Goal: Check status

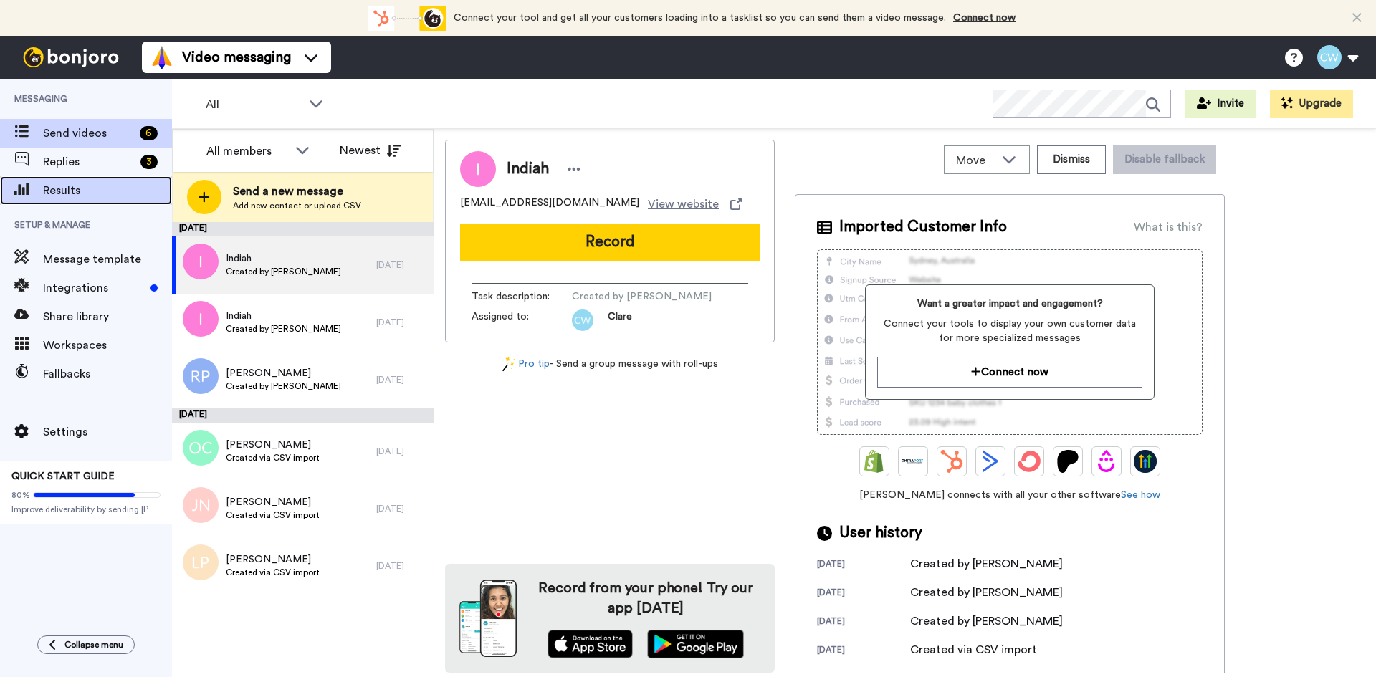
click at [88, 196] on span "Results" at bounding box center [107, 190] width 129 height 17
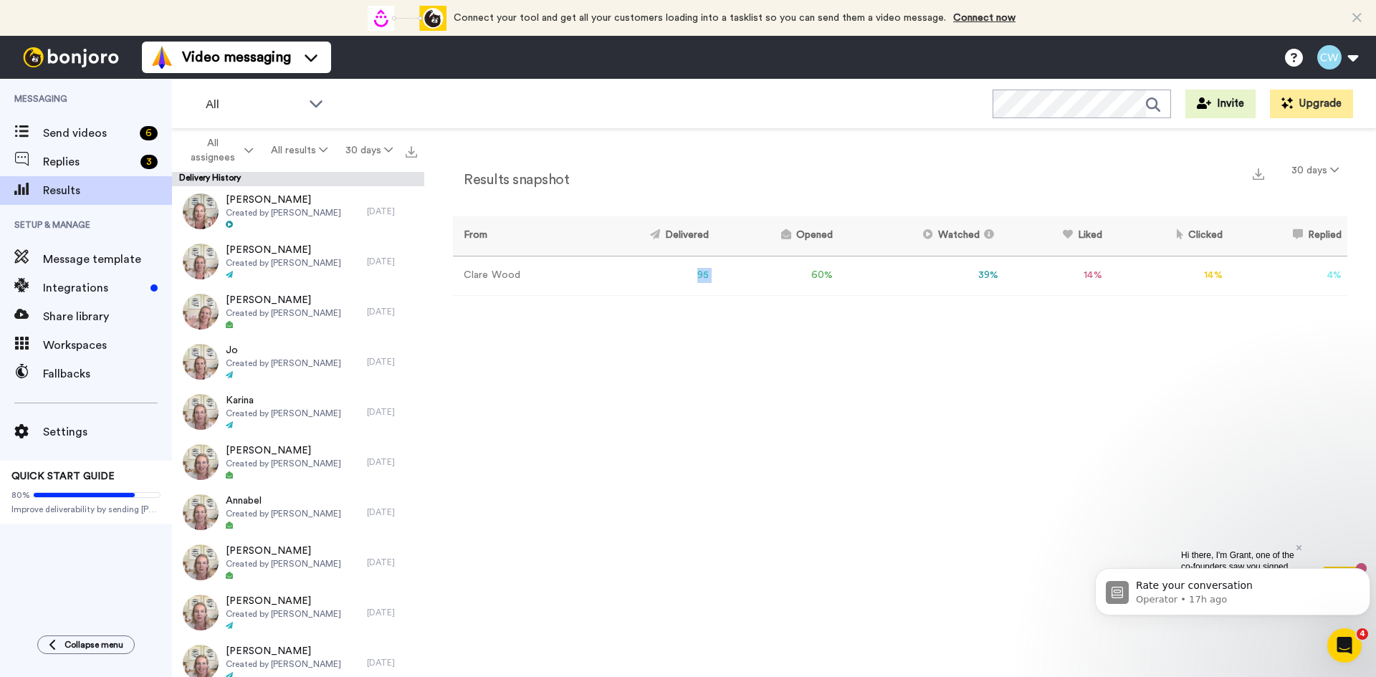
drag, startPoint x: 669, startPoint y: 274, endPoint x: 795, endPoint y: 270, distance: 125.5
click at [795, 270] on tr "Clare Wood 95 60 % 39 % 14 % 14 % 4 % 0" at bounding box center [900, 275] width 895 height 39
click at [628, 276] on td "95" at bounding box center [646, 275] width 136 height 39
drag, startPoint x: 640, startPoint y: 230, endPoint x: 1340, endPoint y: 282, distance: 701.5
click at [1340, 282] on table "From Delivered Opened Watched Liked Clicked Replied Failed Clare Wood 95 60 % 3…" at bounding box center [900, 256] width 895 height 80
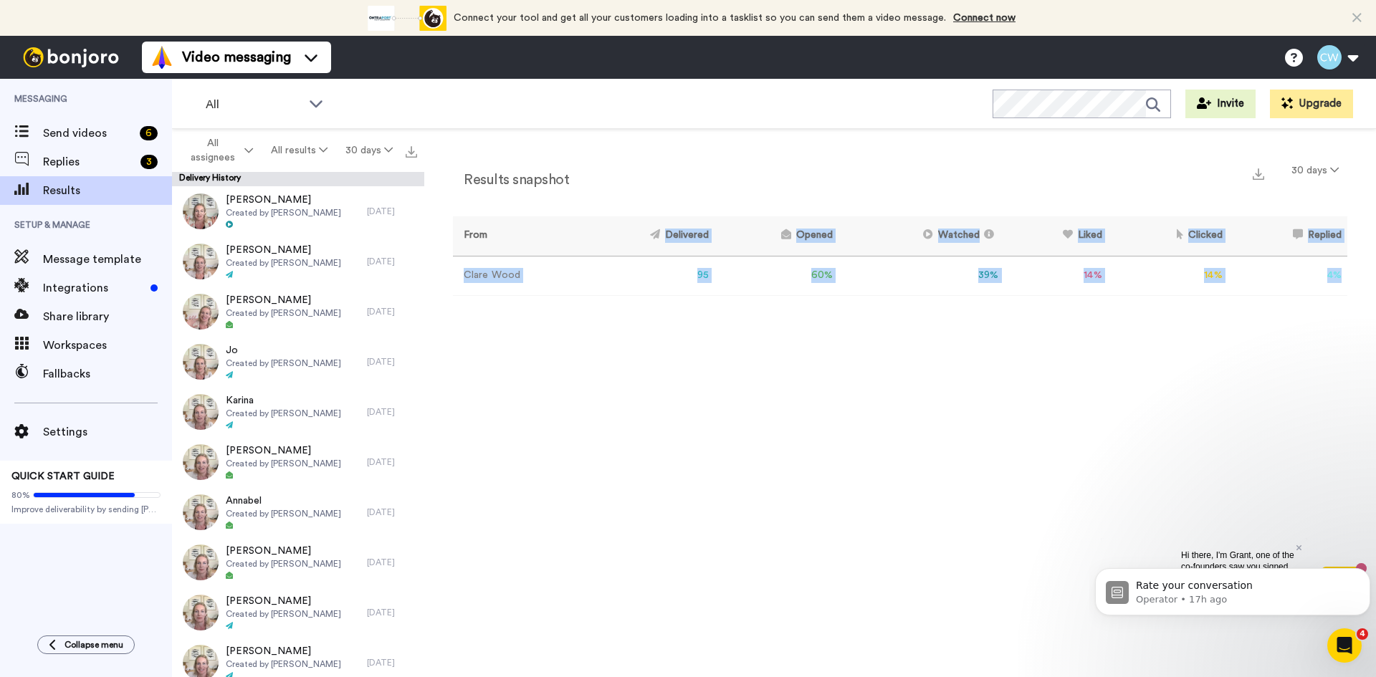
copy table "Delivered Opened Watched Liked Clicked Replied Failed Clare Wood 95 60 % 39 % 1…"
click at [566, 348] on div "Results snapshot 30 days From Delivered Opened Watched Liked Clicked Replied Fa…" at bounding box center [900, 406] width 952 height 555
click at [879, 447] on div "Results snapshot 30 days From Delivered Opened Watched Liked Clicked Replied Fa…" at bounding box center [900, 406] width 952 height 555
